Goal: Task Accomplishment & Management: Manage account settings

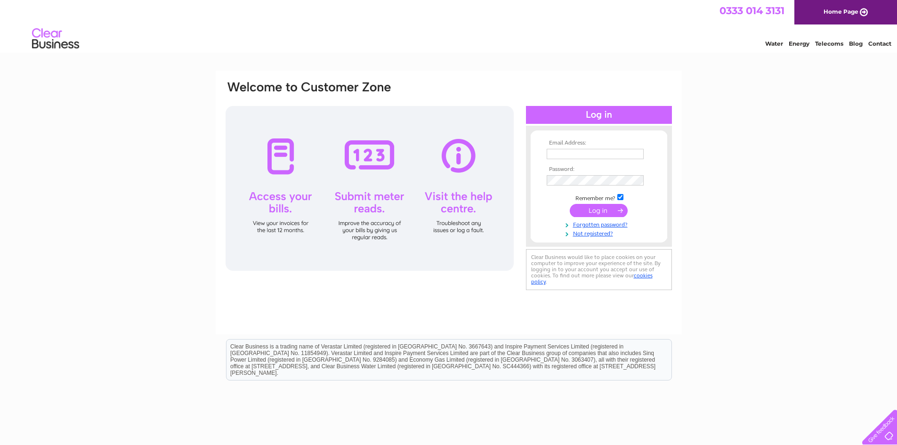
click at [586, 156] on input "text" at bounding box center [595, 154] width 97 height 10
click at [585, 155] on input "text" at bounding box center [596, 154] width 98 height 11
click at [594, 154] on input "text" at bounding box center [595, 154] width 97 height 10
click at [595, 154] on input "text" at bounding box center [596, 154] width 98 height 11
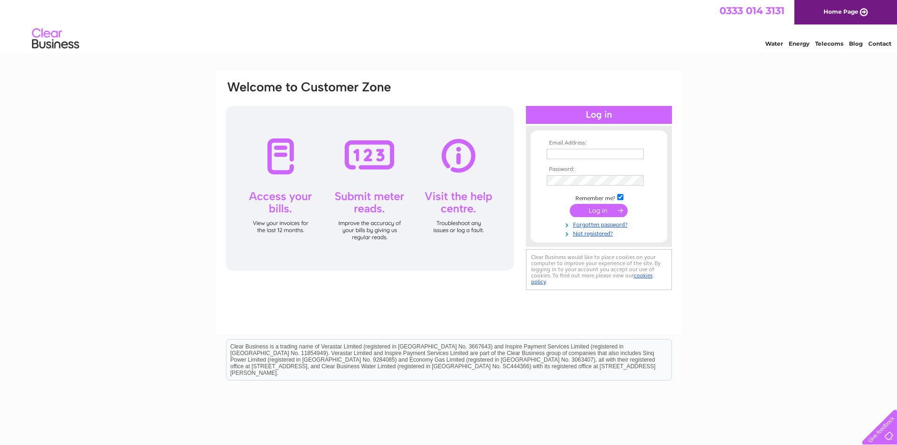
click at [555, 154] on input "text" at bounding box center [595, 154] width 97 height 10
paste input "parvindersingh@emerson.com"
type input "parvindersingh@emerson.com"
click at [604, 210] on input "submit" at bounding box center [599, 211] width 58 height 13
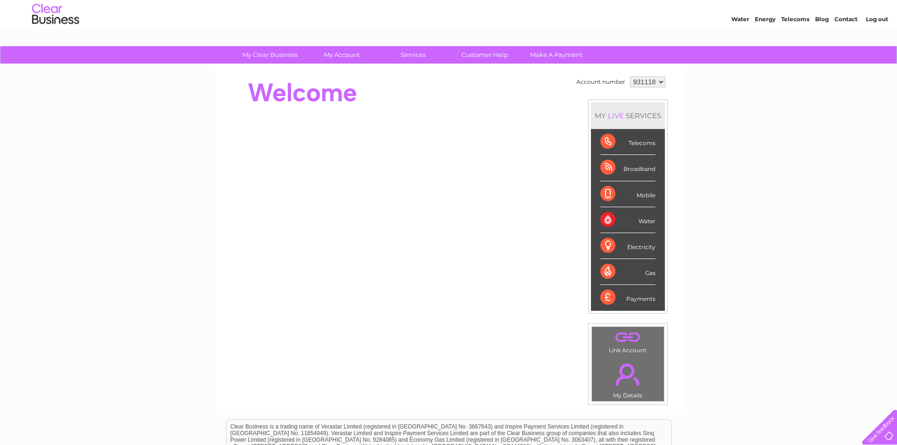
scroll to position [47, 0]
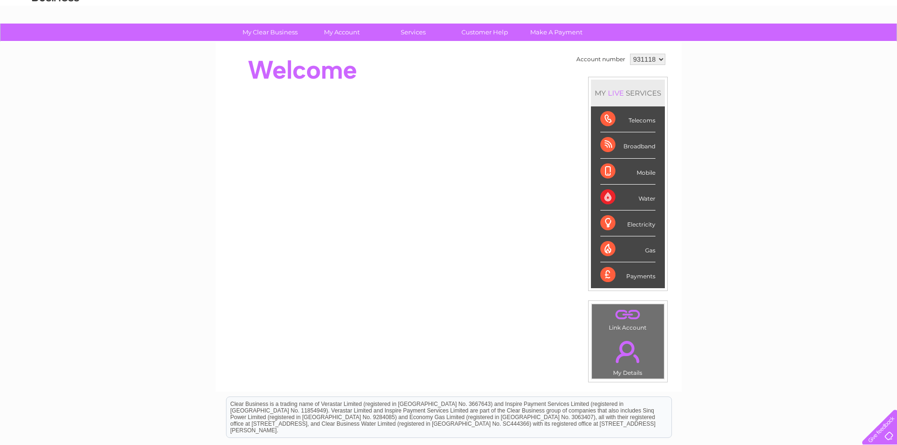
click at [660, 59] on select "931118 970237 970238" at bounding box center [647, 59] width 35 height 11
select select "970237"
click at [630, 54] on select "931118 970237 970238" at bounding box center [647, 59] width 35 height 11
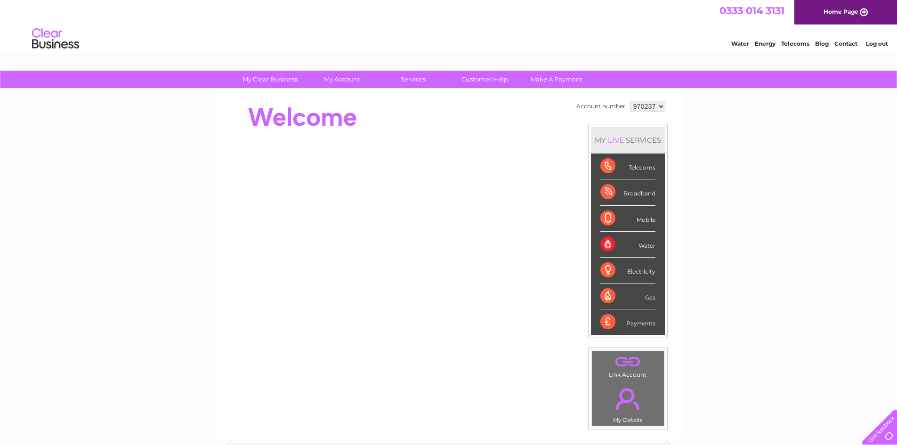
drag, startPoint x: 664, startPoint y: 110, endPoint x: 659, endPoint y: 111, distance: 4.7
click at [664, 110] on select "931118 970237 970238" at bounding box center [647, 106] width 35 height 11
select select "970238"
click at [630, 101] on select "931118 970237 970238" at bounding box center [647, 106] width 35 height 11
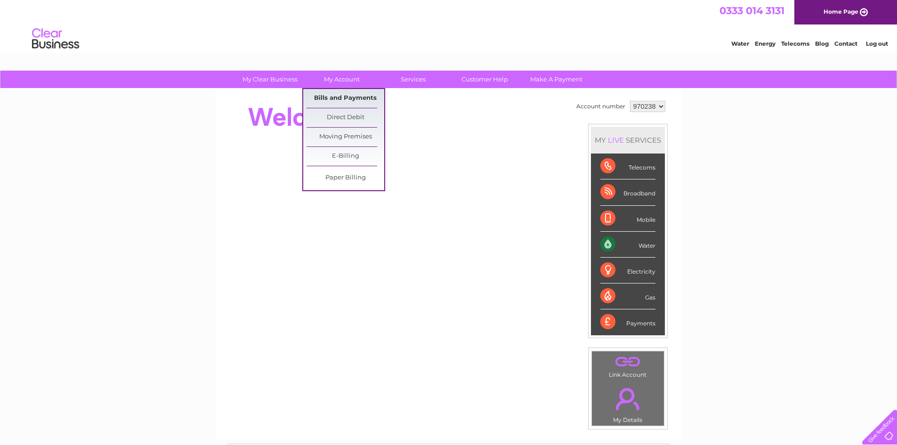
click at [341, 96] on link "Bills and Payments" at bounding box center [346, 98] width 78 height 19
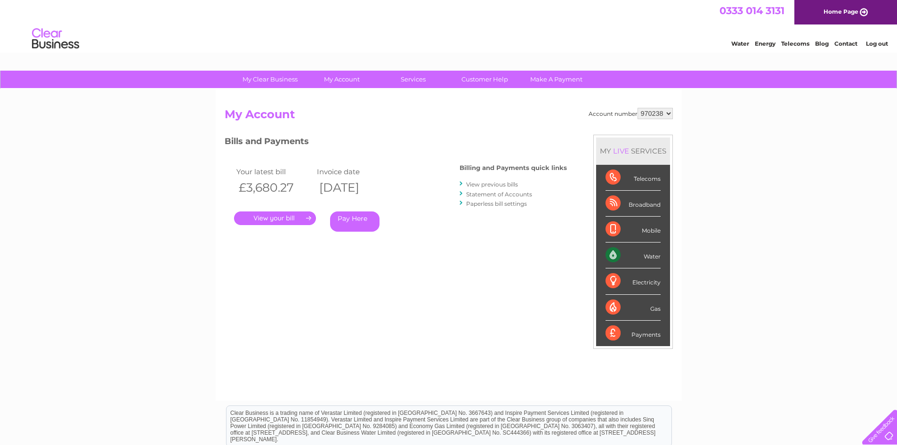
click at [274, 217] on link "." at bounding box center [275, 218] width 82 height 14
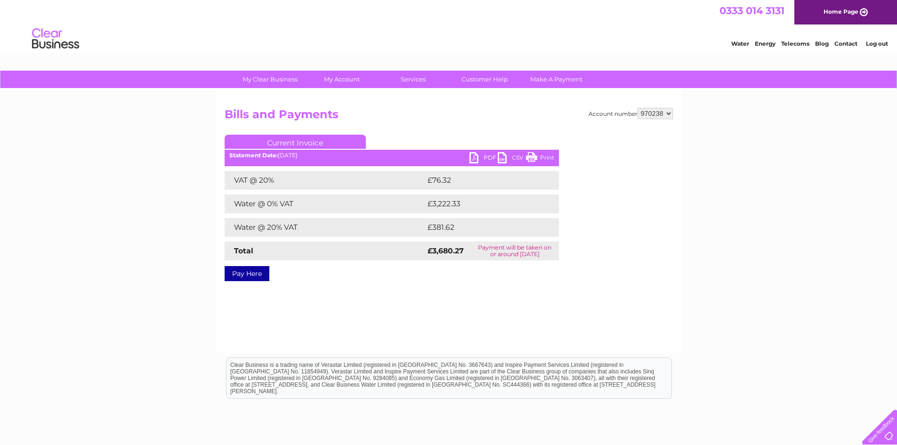
click at [477, 157] on link "PDF" at bounding box center [483, 159] width 28 height 14
click at [654, 113] on select "931118 970237 970238" at bounding box center [655, 113] width 35 height 11
select select "970237"
click at [638, 108] on select "931118 970237 970238" at bounding box center [655, 113] width 35 height 11
click at [643, 108] on select "931118 970237 970238" at bounding box center [655, 113] width 35 height 11
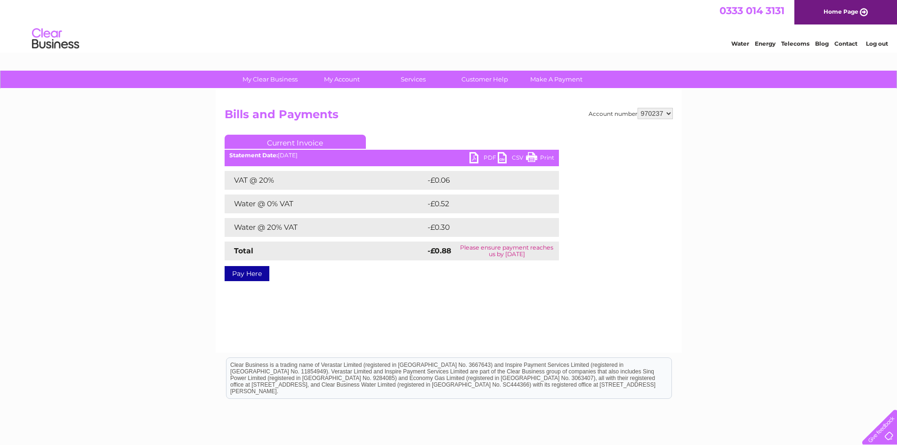
select select "931118"
click at [638, 108] on select "931118 970237 970238" at bounding box center [655, 113] width 35 height 11
